Goal: Navigation & Orientation: Find specific page/section

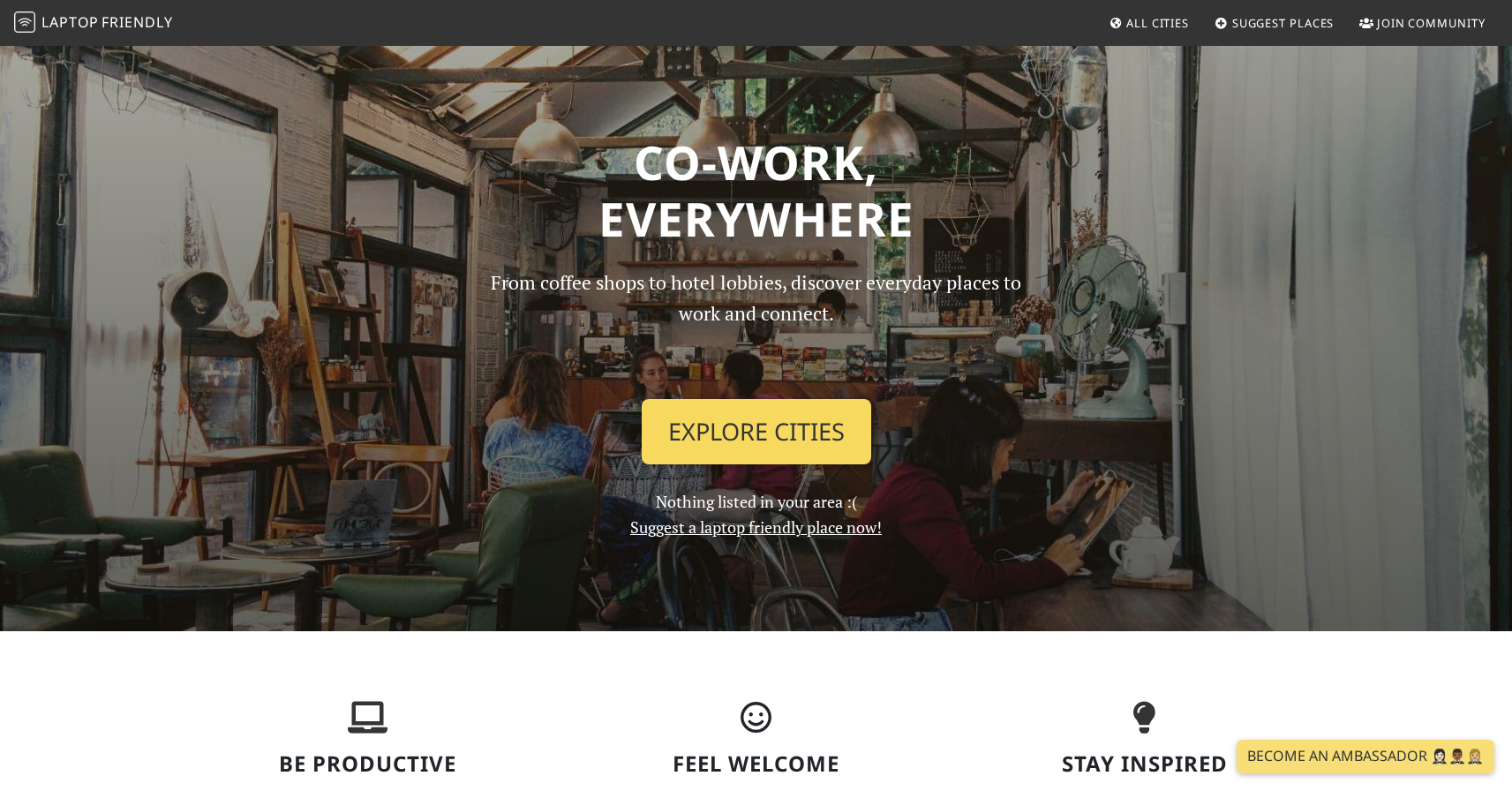
click at [787, 426] on link "Explore Cities" at bounding box center [756, 431] width 229 height 65
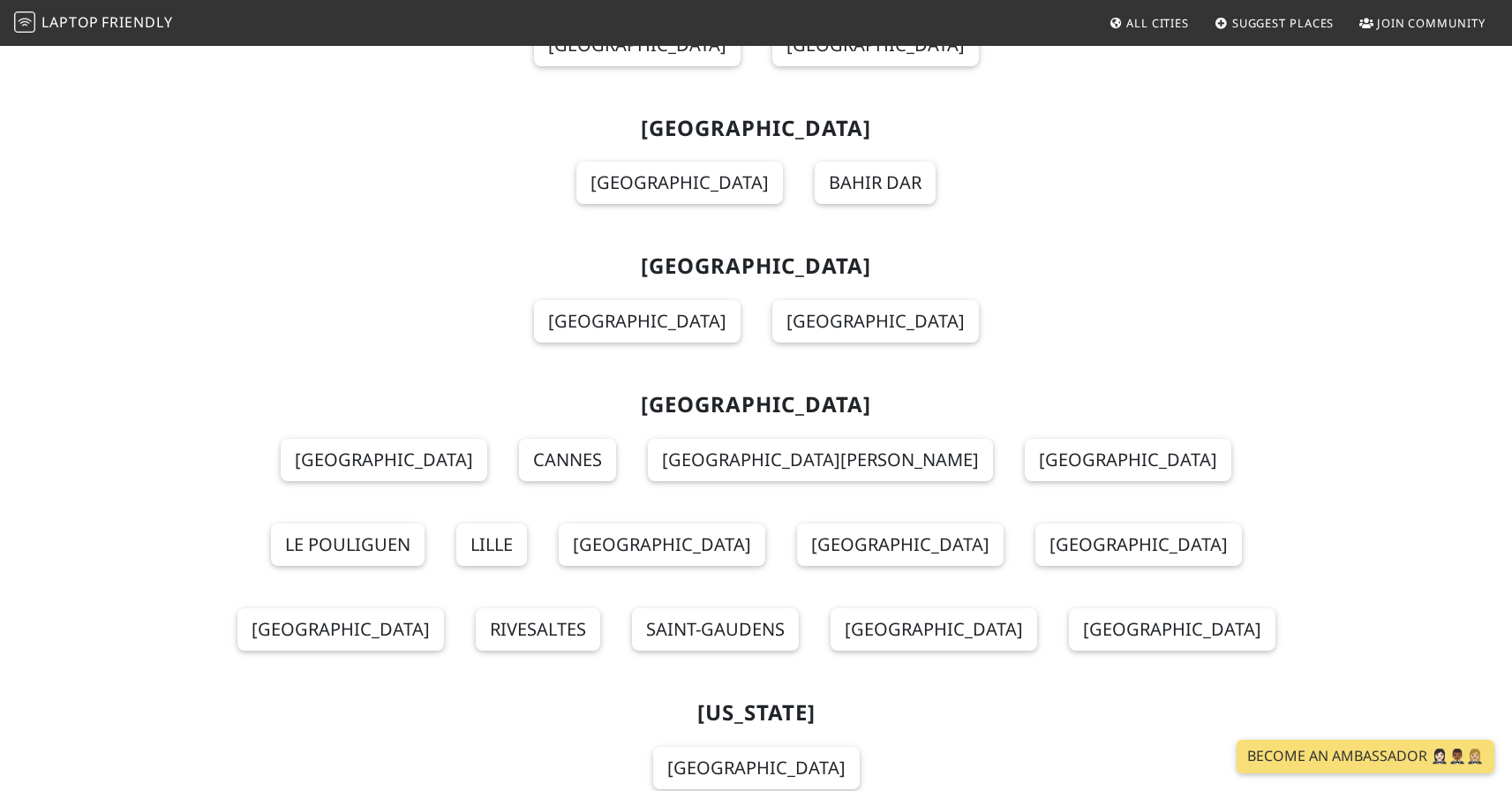
scroll to position [5420, 0]
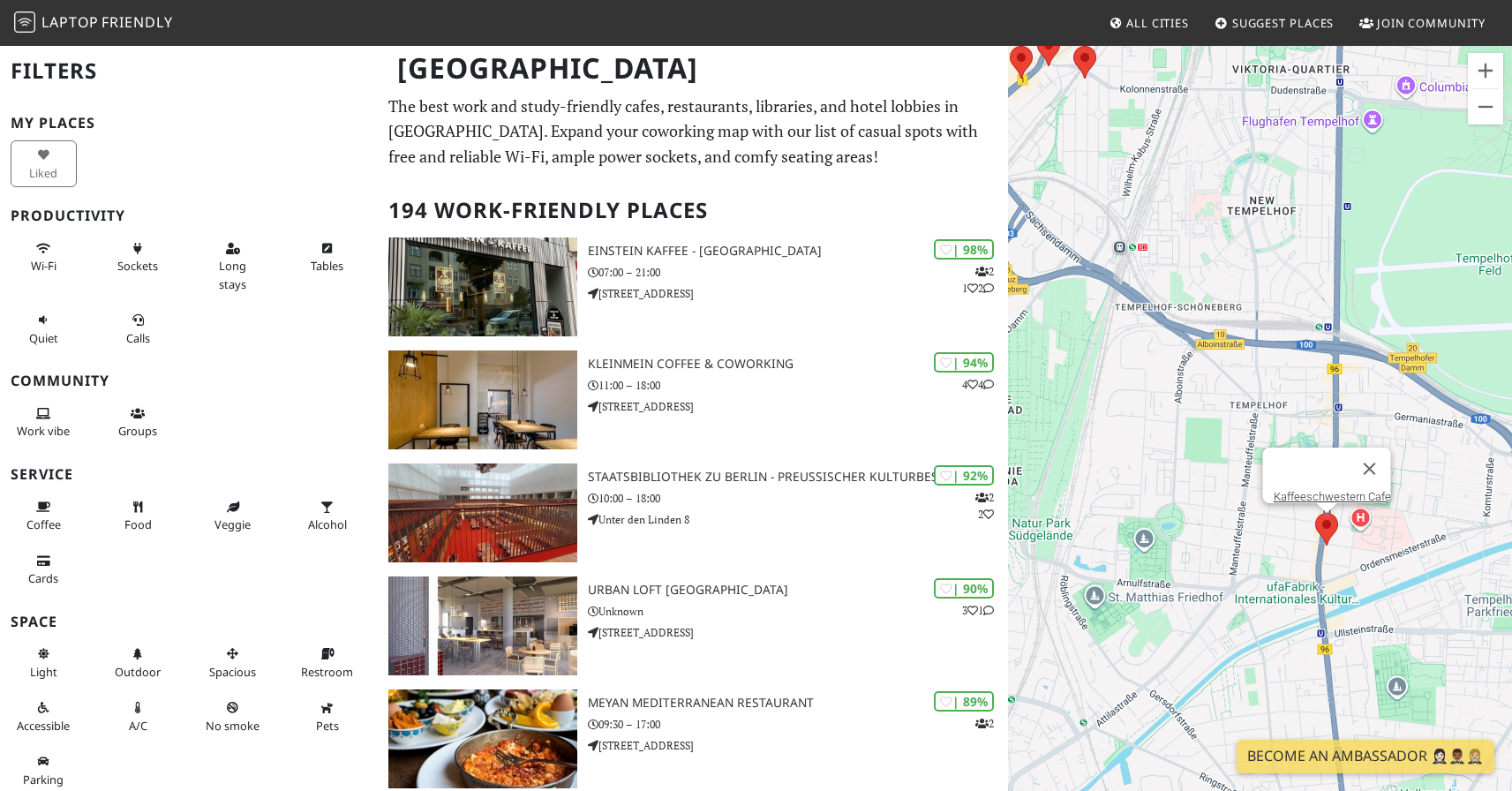
click at [1315, 513] on area at bounding box center [1315, 513] width 0 height 0
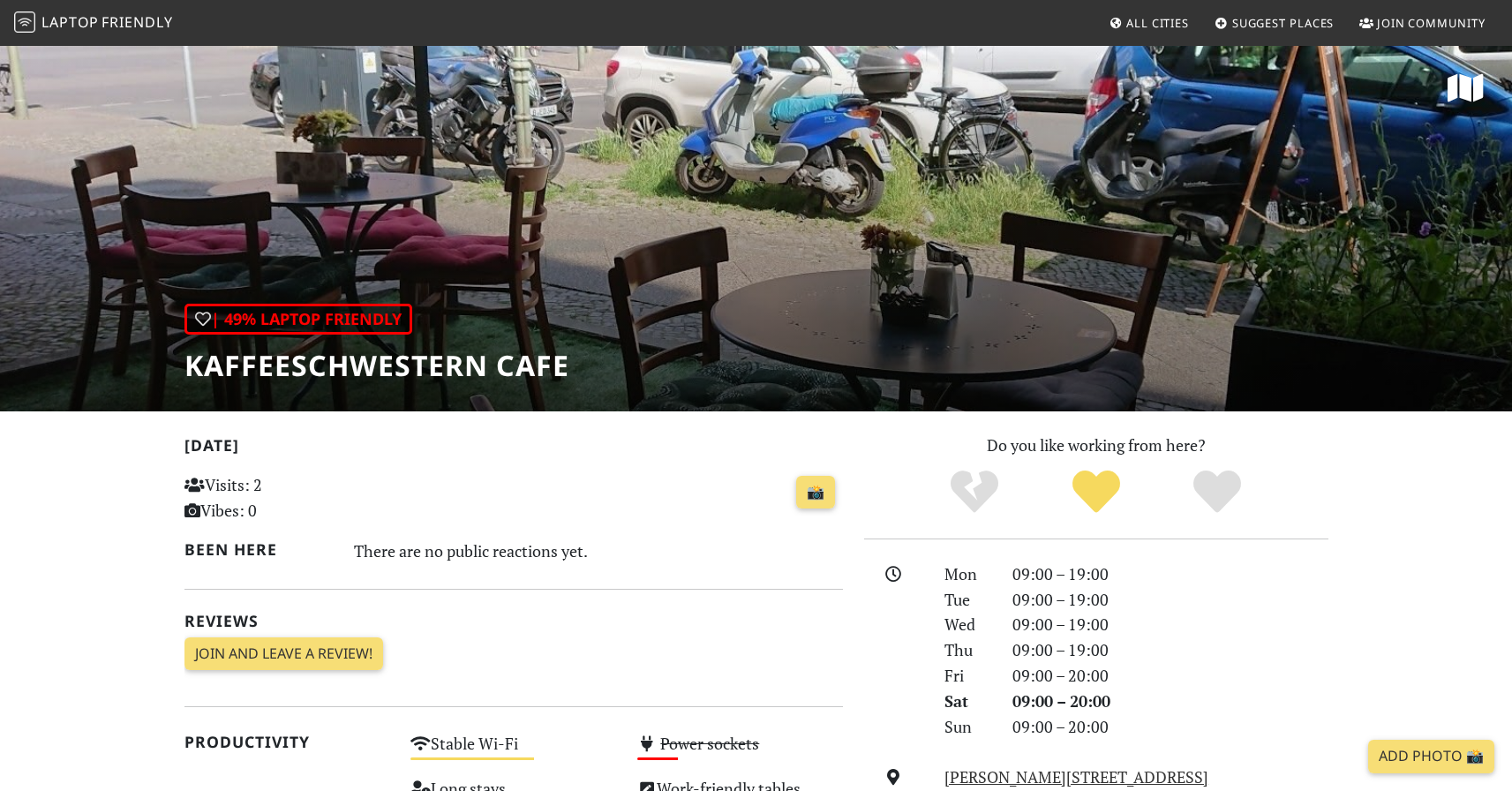
click at [395, 368] on h1 "Kaffeeschwestern Cafe" at bounding box center [377, 365] width 385 height 34
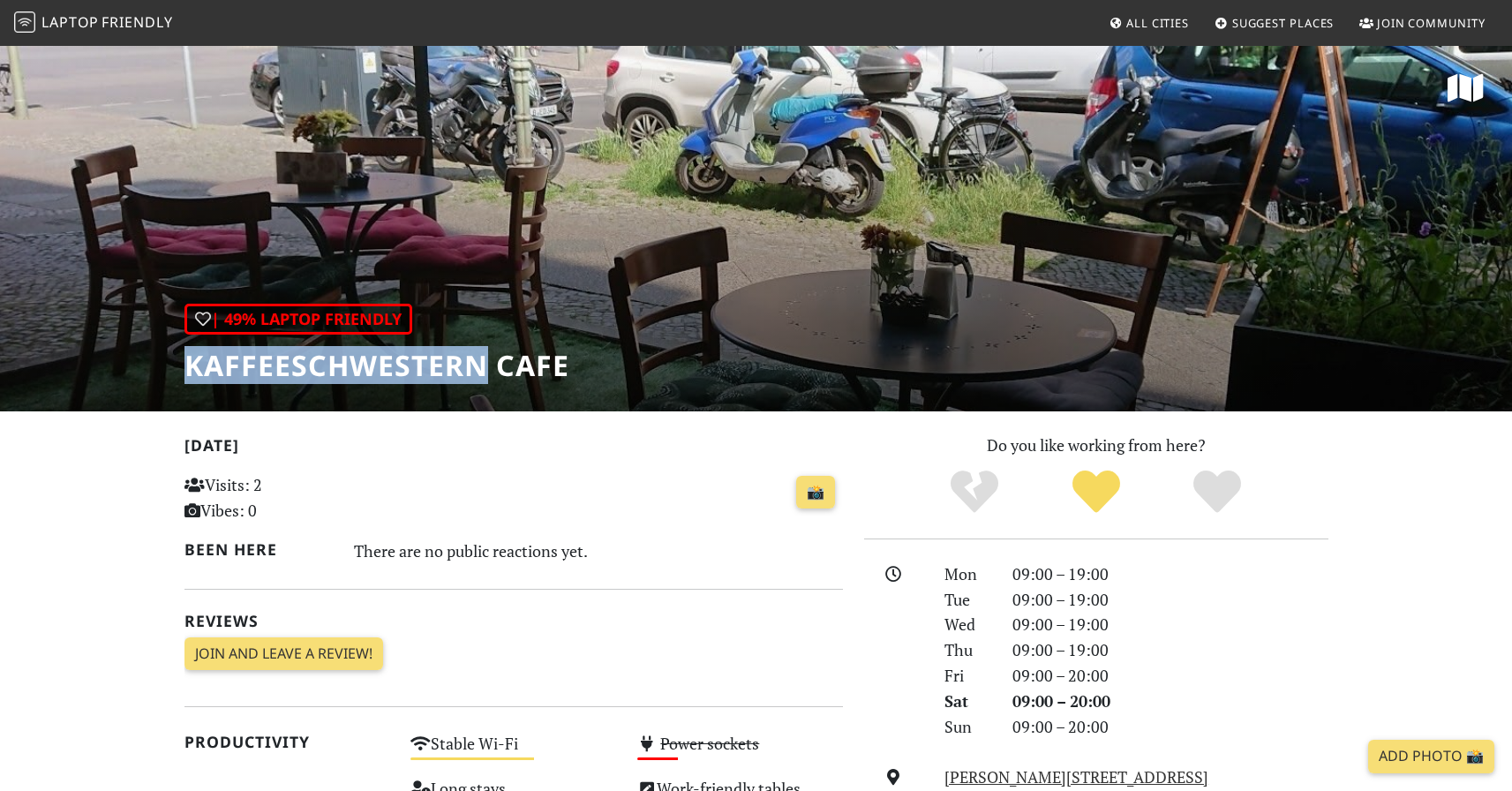
click at [395, 368] on h1 "Kaffeeschwestern Cafe" at bounding box center [377, 365] width 385 height 34
